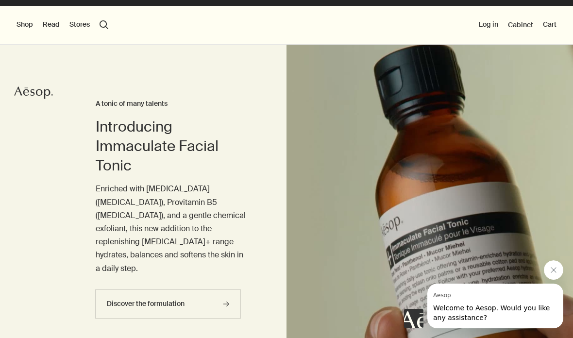
scroll to position [16, 0]
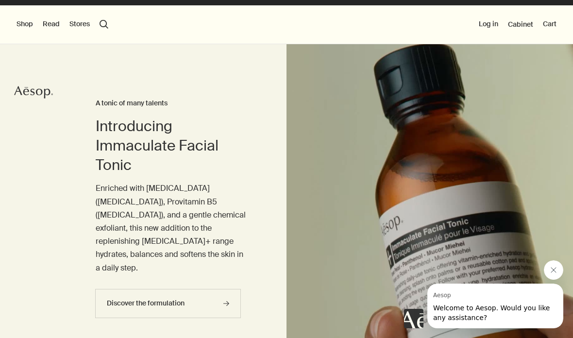
click at [19, 23] on button "Shop" at bounding box center [24, 24] width 16 height 10
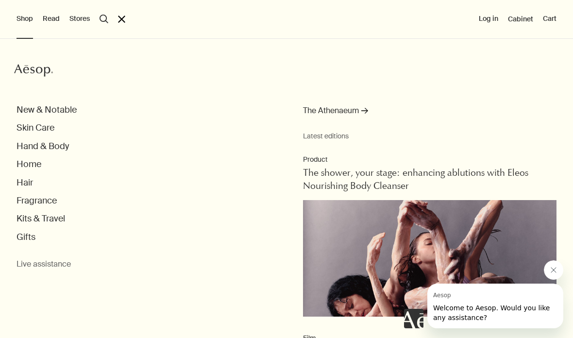
click at [38, 111] on button "New & Notable" at bounding box center [46, 109] width 60 height 11
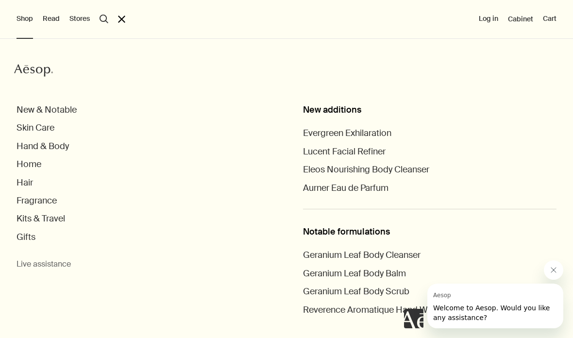
click at [317, 110] on div "New additions" at bounding box center [429, 109] width 253 height 11
click at [320, 168] on span "Eleos Nourishing Body Cleanser" at bounding box center [366, 170] width 126 height 12
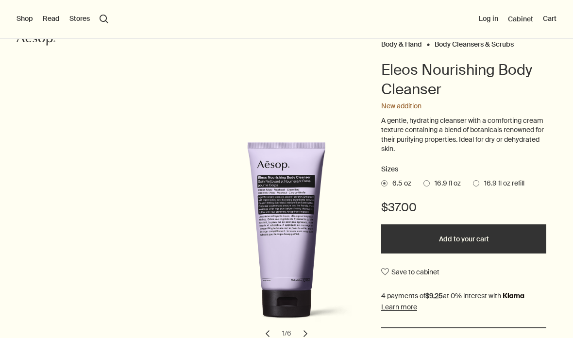
scroll to position [71, 0]
click at [428, 181] on span at bounding box center [426, 183] width 6 height 6
click at [423, 181] on input "16.9 fl oz" at bounding box center [423, 181] width 0 height 6
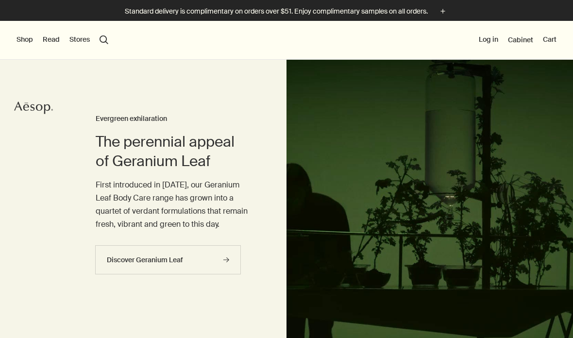
click at [26, 38] on button "Shop" at bounding box center [24, 40] width 16 height 10
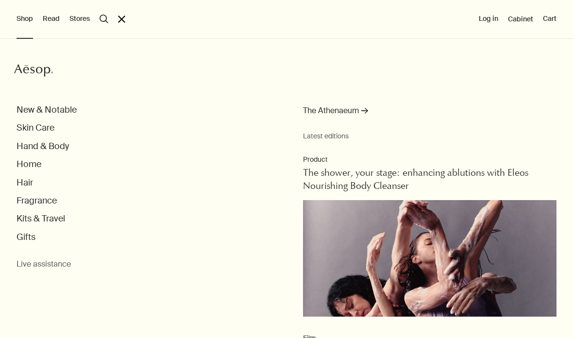
click at [48, 124] on button "Skin Care" at bounding box center [35, 127] width 38 height 11
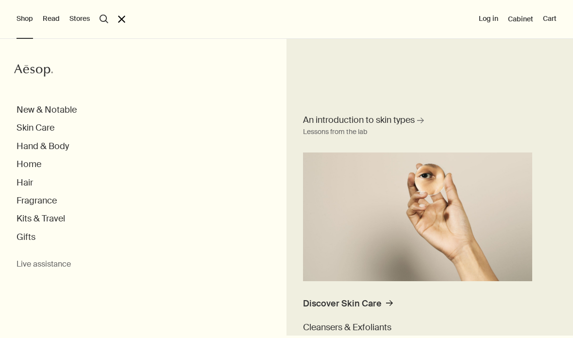
click at [49, 125] on button "Skin Care" at bounding box center [35, 127] width 38 height 11
click at [55, 121] on ul "New & Notable Skin Care An introduction to skin types rightArrow Lessons from t…" at bounding box center [294, 173] width 556 height 138
click at [34, 127] on button "Skin Care" at bounding box center [35, 127] width 38 height 11
click at [31, 125] on button "Skin Care" at bounding box center [35, 127] width 38 height 11
click at [28, 126] on button "Skin Care" at bounding box center [35, 127] width 38 height 11
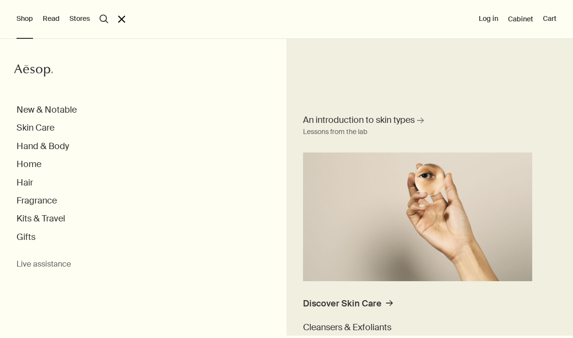
click at [29, 168] on button "Home" at bounding box center [28, 164] width 25 height 11
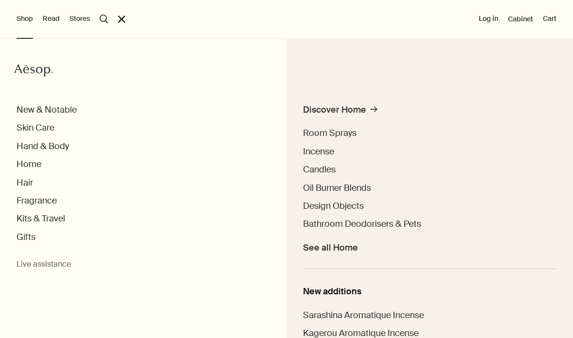
click at [32, 87] on div "Aesop New & Notable Skin Care Hand & Body Home Discover Home rightArrow Room Sp…" at bounding box center [286, 188] width 573 height 299
click at [22, 37] on li "Shop Aesop New & Notable Skin Care Hand & Body Home Discover Home rightArrow Ro…" at bounding box center [24, 19] width 16 height 39
click at [19, 20] on button "Shop" at bounding box center [24, 19] width 16 height 10
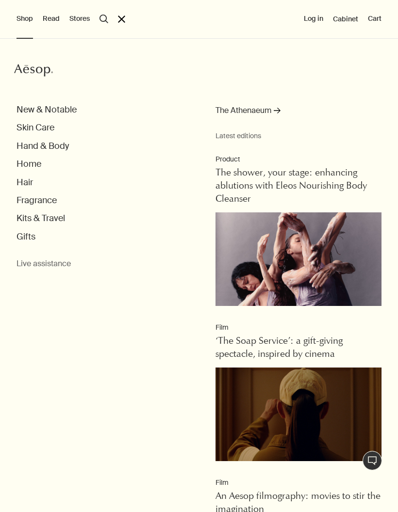
click at [43, 115] on button "New & Notable" at bounding box center [46, 109] width 60 height 11
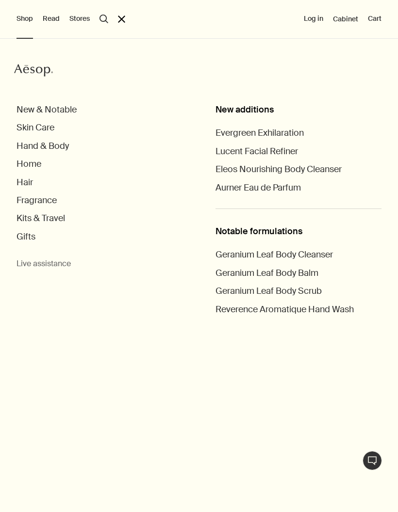
click at [231, 134] on span "Evergreen Exhilaration" at bounding box center [259, 133] width 88 height 12
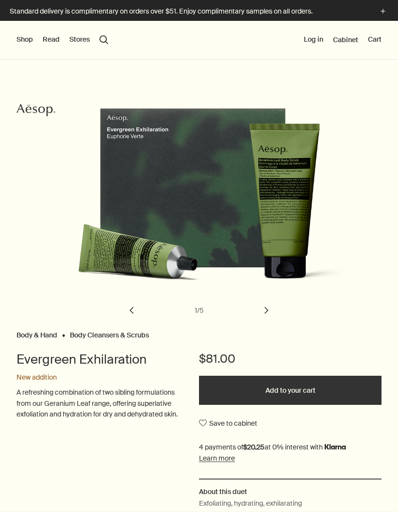
click at [27, 43] on button "Shop" at bounding box center [24, 40] width 16 height 10
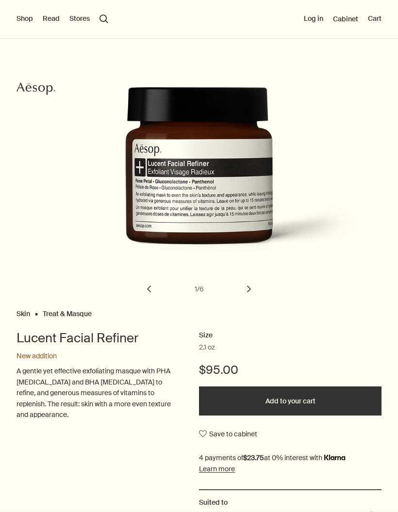
click at [29, 19] on button "Shop" at bounding box center [24, 19] width 16 height 10
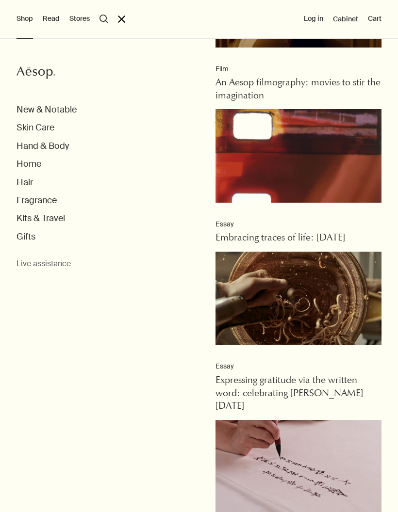
scroll to position [413, 0]
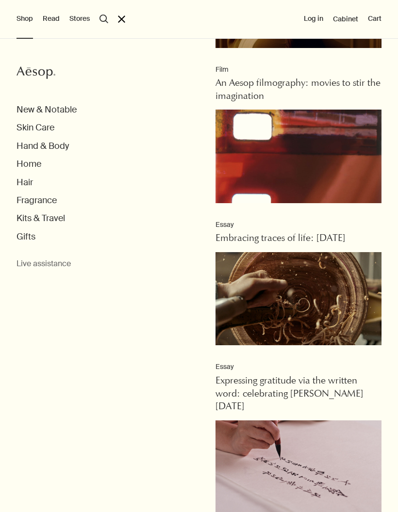
click at [38, 107] on button "New & Notable" at bounding box center [46, 109] width 60 height 11
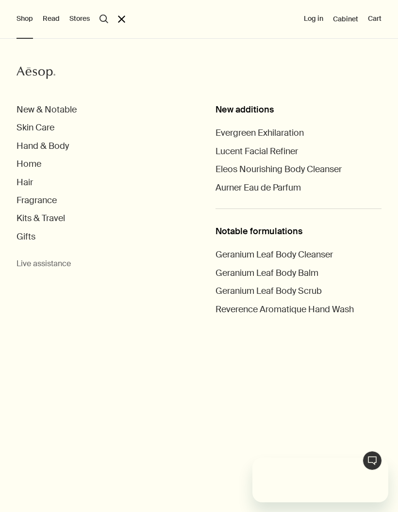
scroll to position [0, 0]
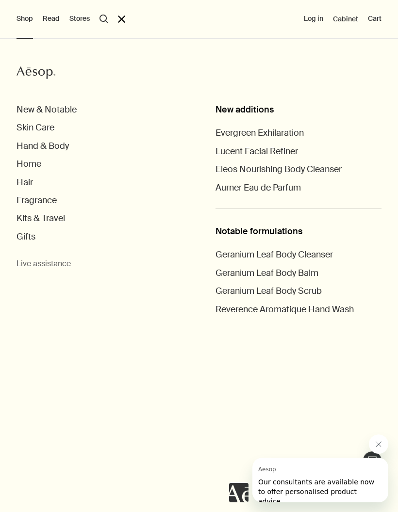
click at [370, 448] on button "Close message from Aesop" at bounding box center [378, 444] width 19 height 19
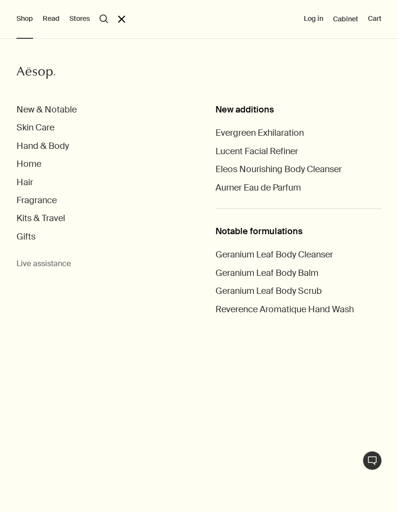
click at [27, 183] on button "Hair" at bounding box center [24, 182] width 16 height 11
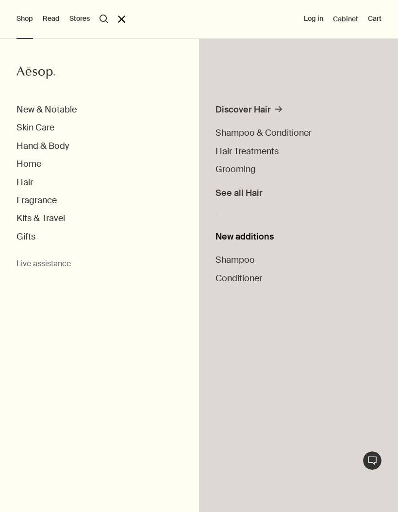
click at [302, 135] on span "Shampoo & Conditioner" at bounding box center [263, 133] width 96 height 12
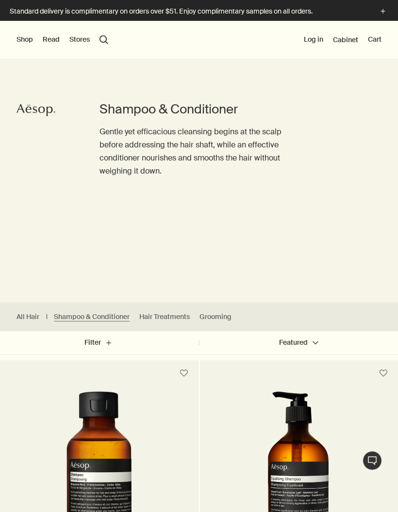
click at [26, 35] on button "Shop" at bounding box center [24, 40] width 16 height 10
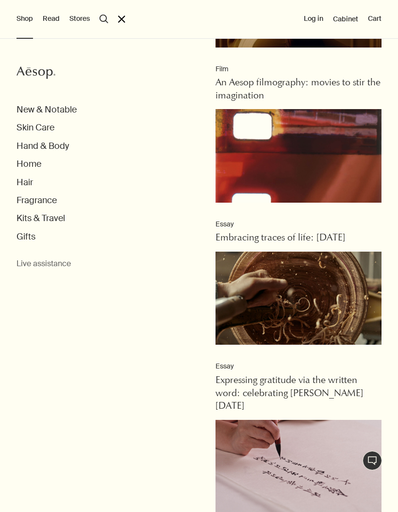
scroll to position [413, 0]
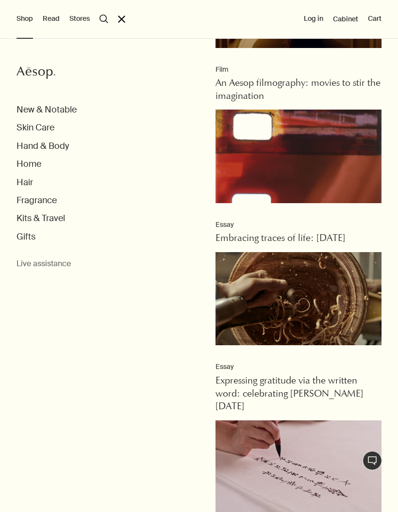
click at [42, 199] on button "Fragrance" at bounding box center [36, 200] width 40 height 11
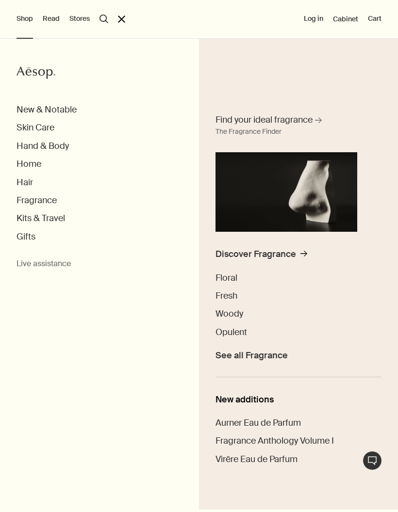
click at [239, 331] on span "Opulent" at bounding box center [231, 333] width 32 height 12
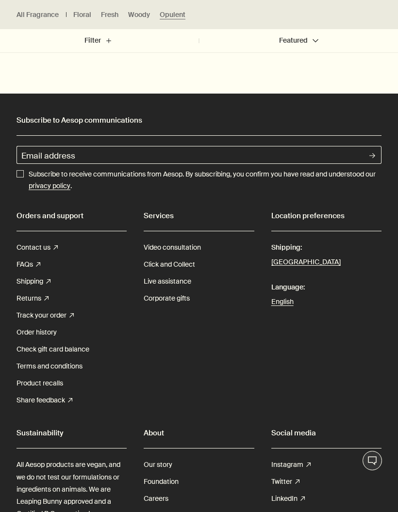
scroll to position [1727, 0]
